Goal: Navigation & Orientation: Go to known website

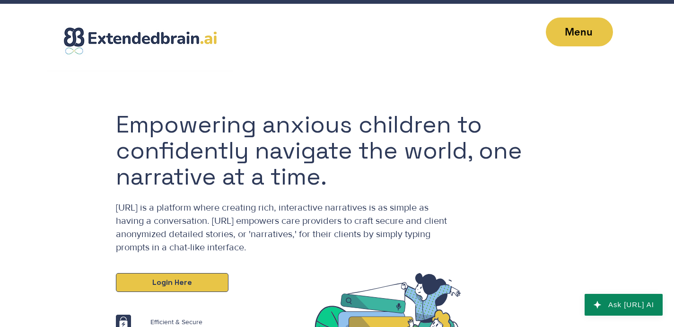
click at [176, 281] on span "Login Here" at bounding box center [172, 282] width 40 height 10
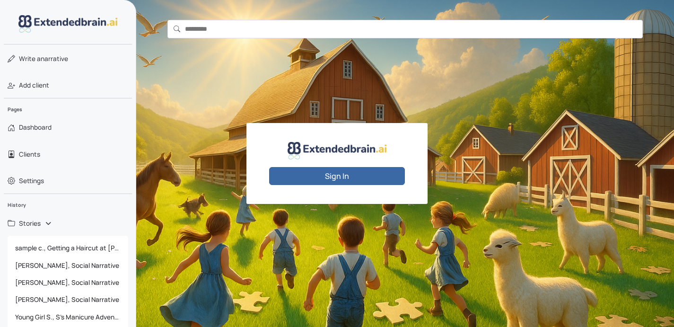
click at [296, 182] on button "Sign In" at bounding box center [337, 176] width 136 height 18
